Goal: Task Accomplishment & Management: Use online tool/utility

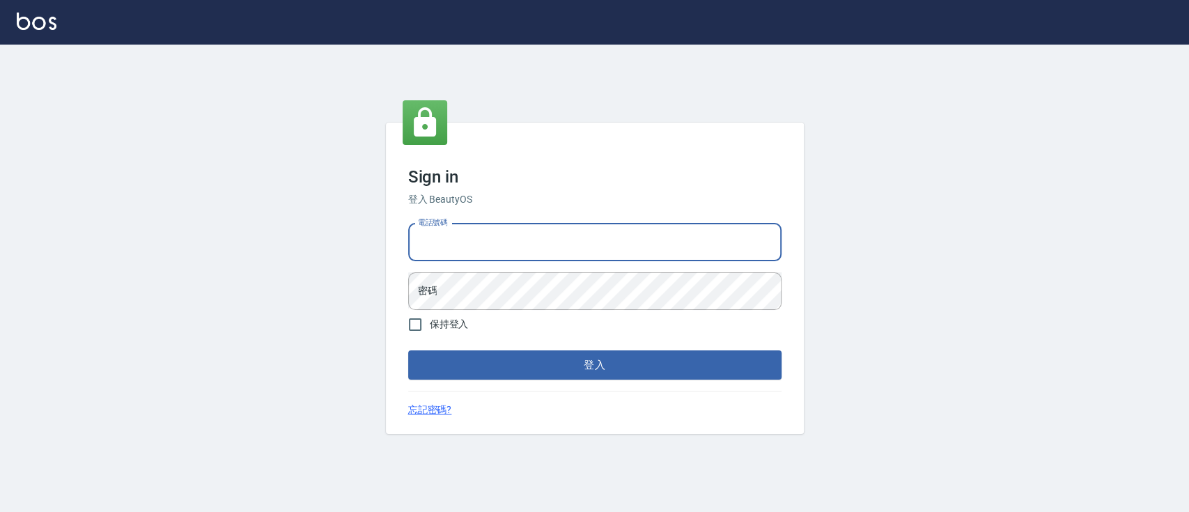
click at [557, 244] on input "電話號碼" at bounding box center [594, 243] width 373 height 38
type input "0936904311"
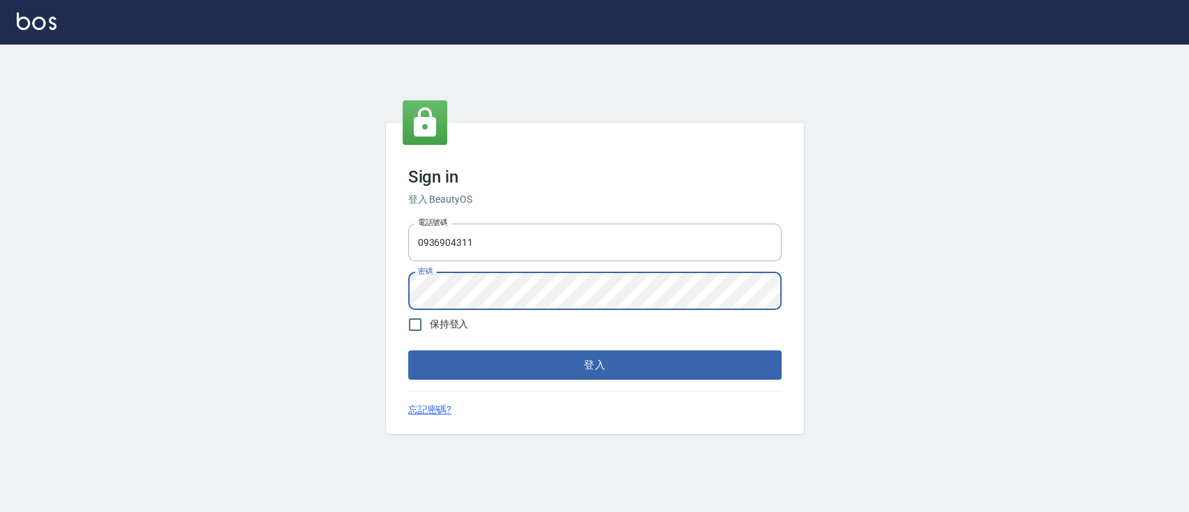
click at [408, 350] on button "登入" at bounding box center [594, 364] width 373 height 29
